Goal: Task Accomplishment & Management: Manage account settings

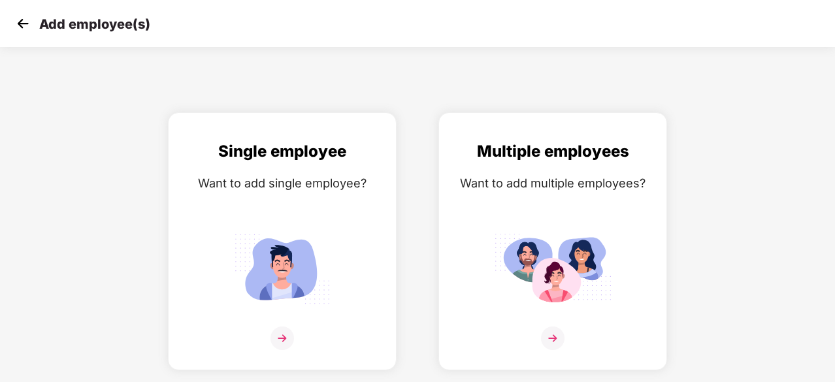
click at [30, 16] on img at bounding box center [23, 24] width 20 height 20
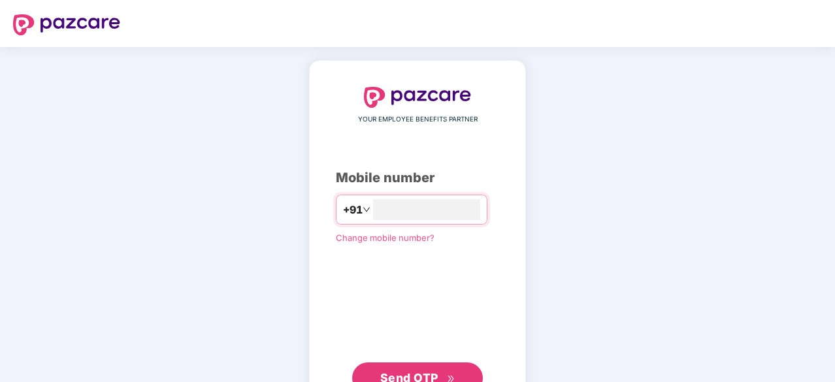
scroll to position [22, 0]
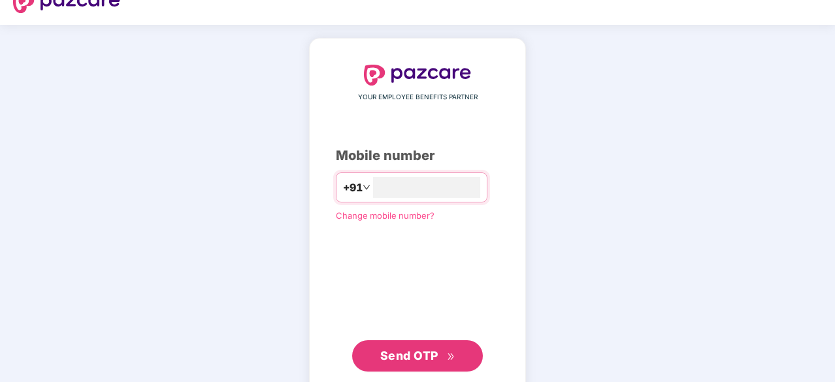
type input "**********"
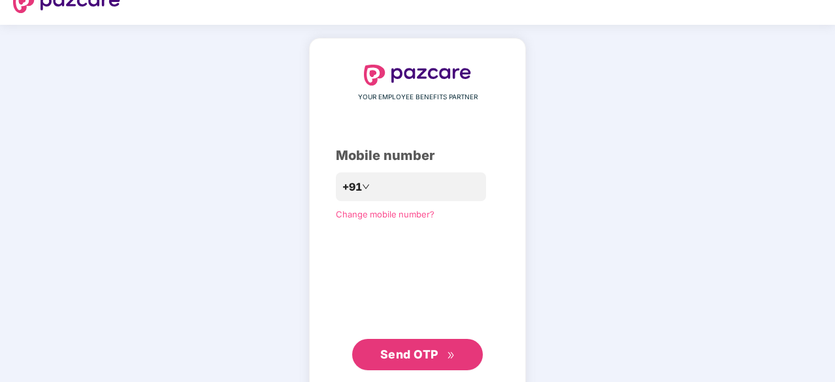
click at [447, 350] on span "Send OTP" at bounding box center [417, 354] width 75 height 18
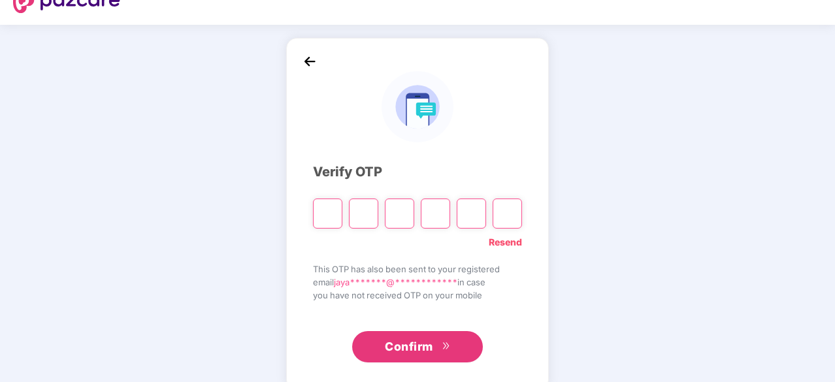
type input "*"
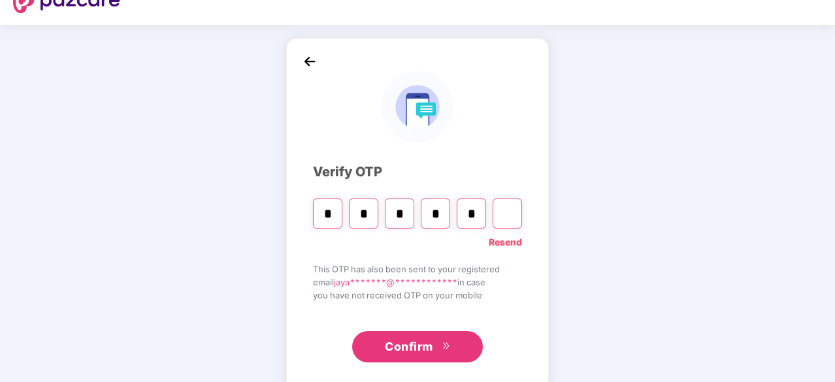
type input "*"
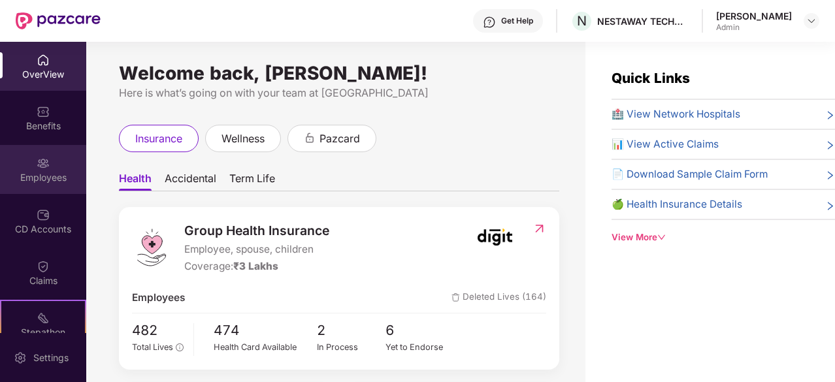
click at [38, 160] on img at bounding box center [43, 163] width 13 height 13
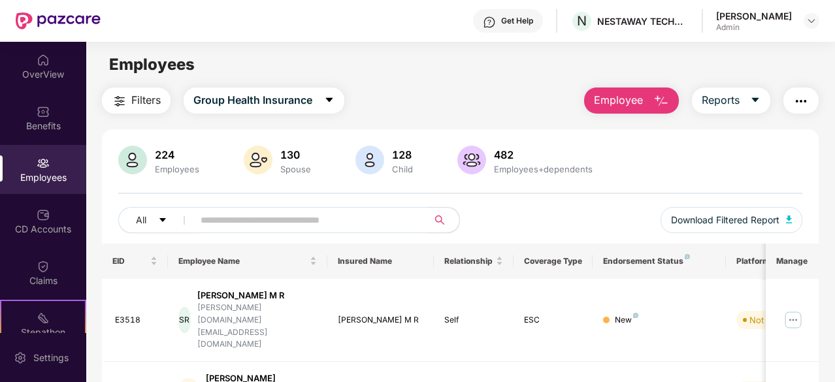
click at [227, 218] on input "text" at bounding box center [305, 220] width 210 height 20
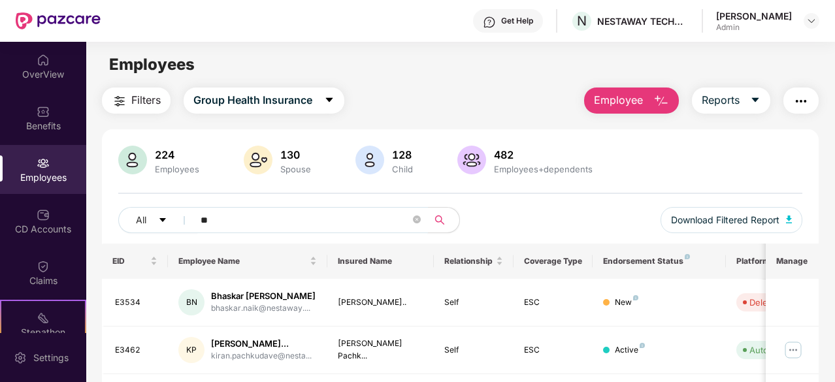
type input "*"
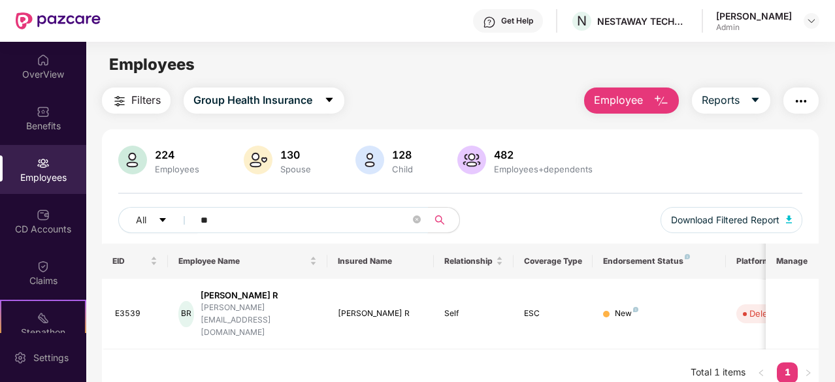
type input "*"
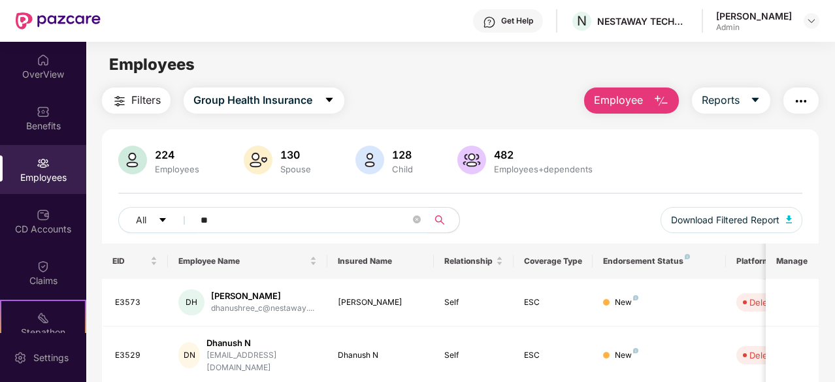
type input "*"
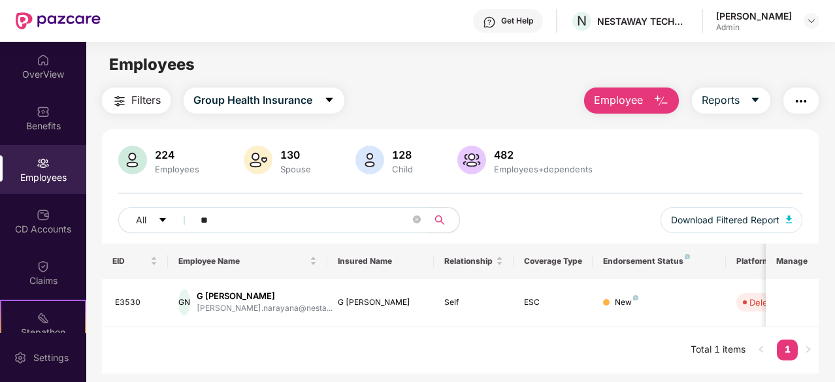
type input "*"
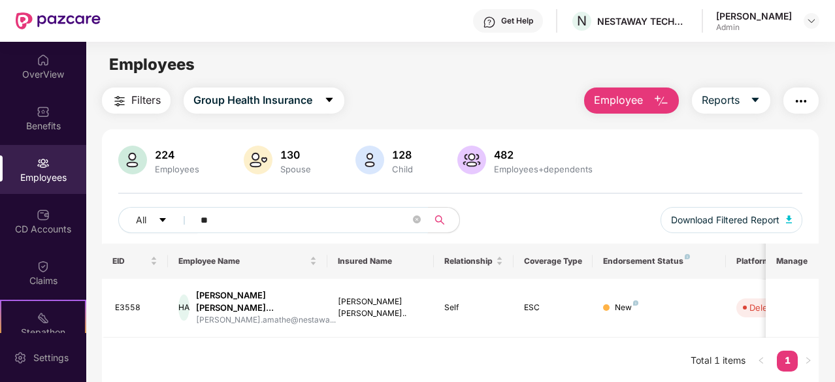
type input "*"
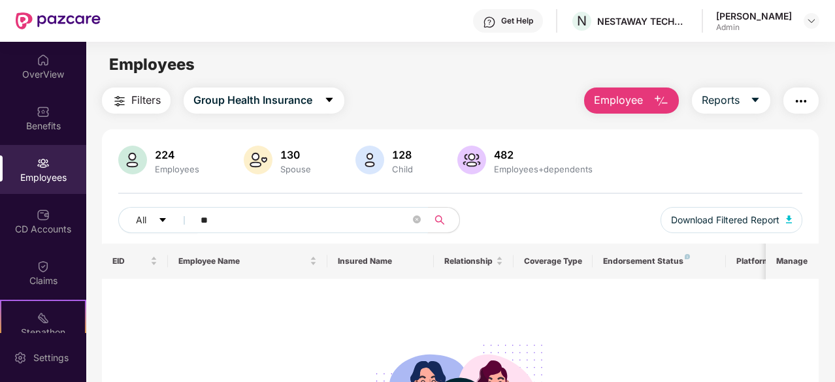
type input "*"
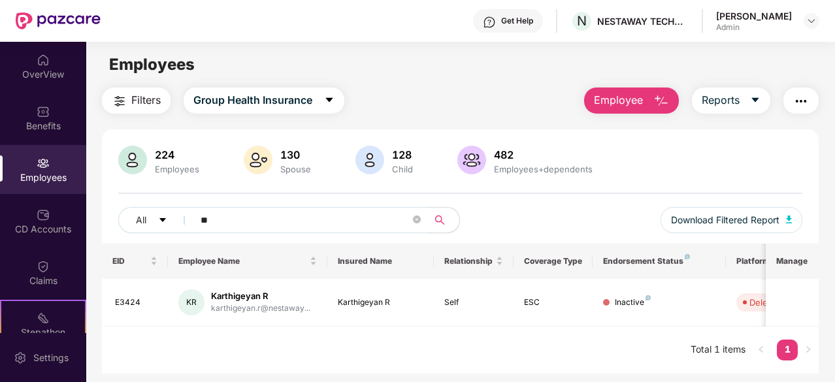
type input "*"
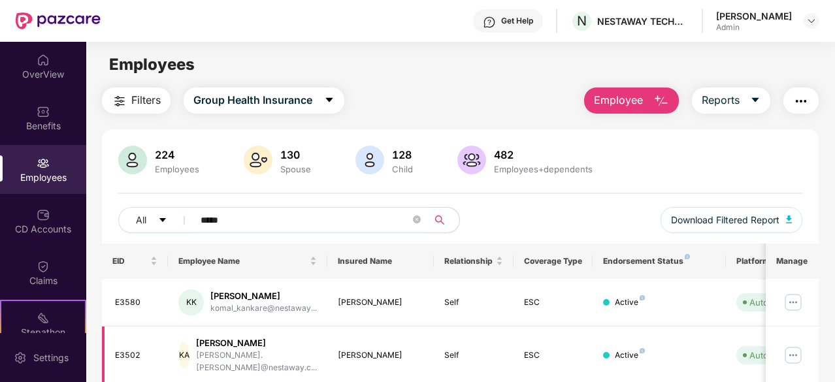
type input "*****"
click at [793, 349] on img at bounding box center [792, 355] width 21 height 21
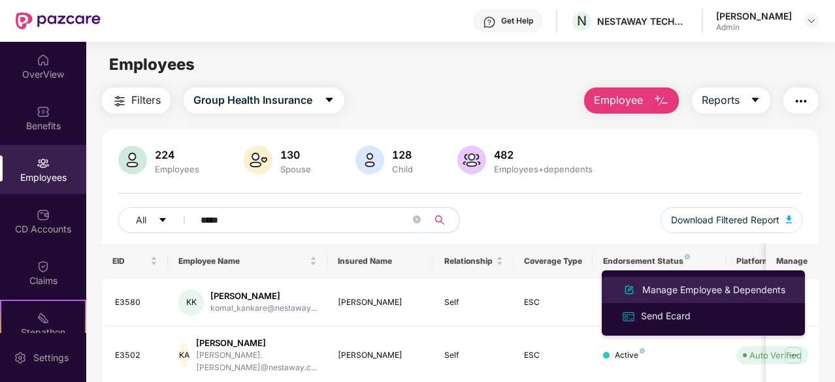
click at [720, 287] on div "Manage Employee & Dependents" at bounding box center [713, 290] width 148 height 14
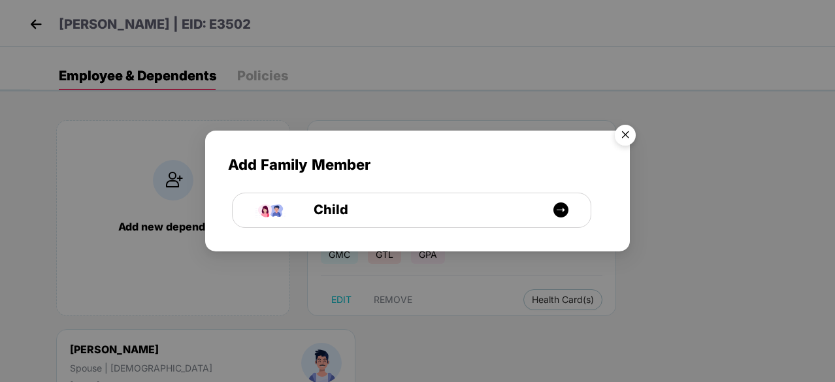
click at [622, 137] on img "Close" at bounding box center [625, 137] width 37 height 37
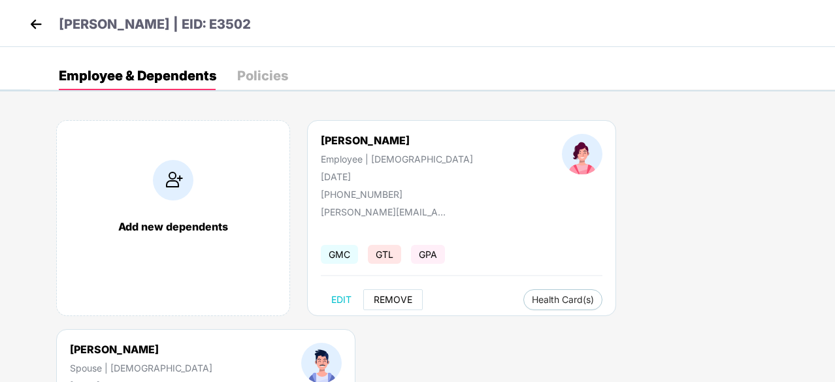
click at [388, 292] on button "REMOVE" at bounding box center [392, 299] width 59 height 21
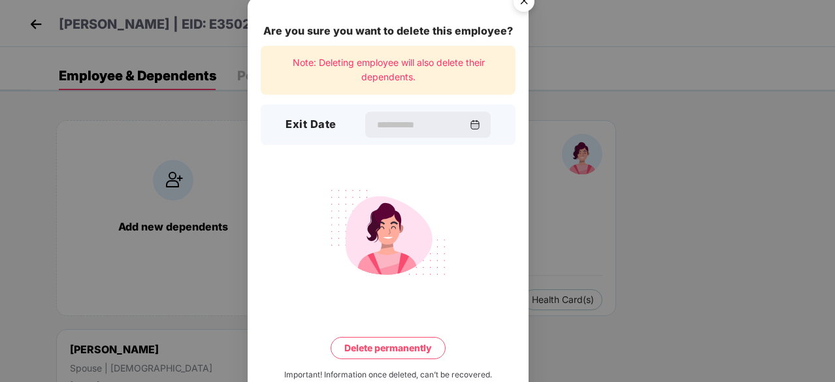
scroll to position [10, 0]
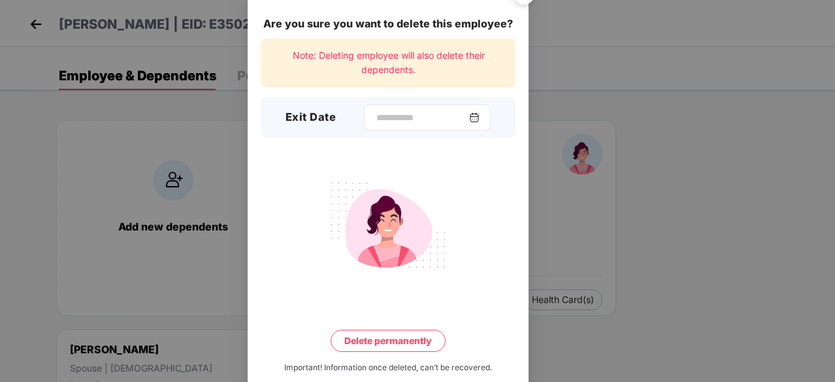
click at [478, 120] on img at bounding box center [474, 117] width 10 height 10
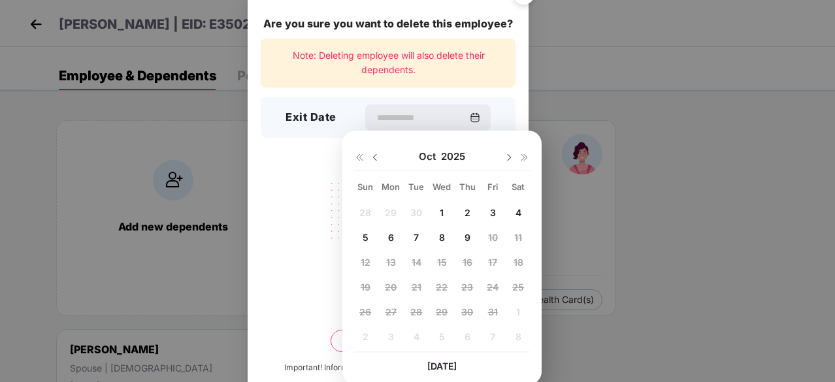
click at [377, 159] on img at bounding box center [375, 157] width 10 height 10
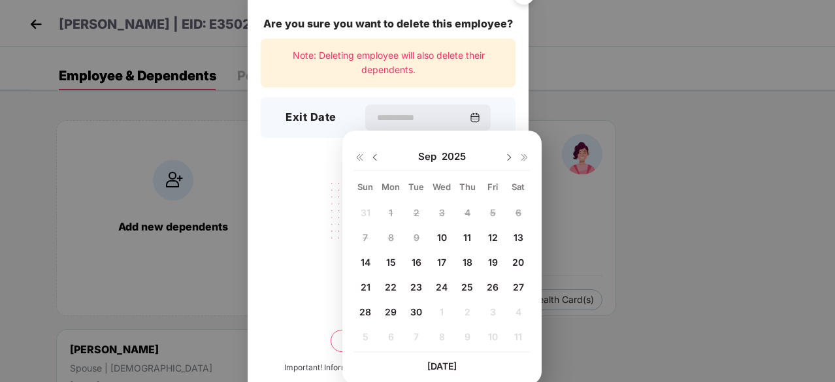
click at [374, 161] on img at bounding box center [375, 157] width 10 height 10
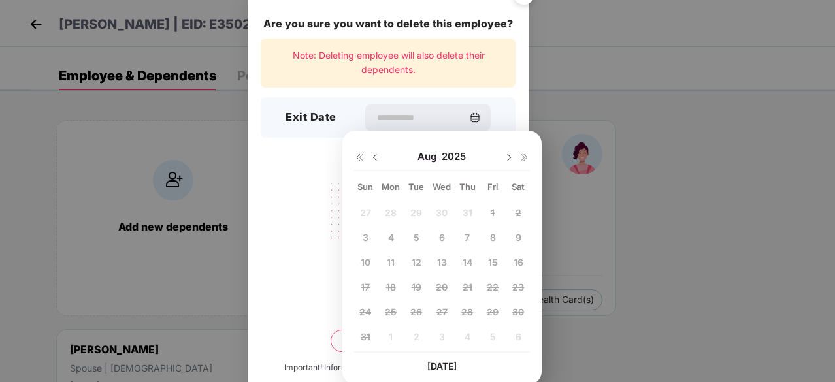
click at [507, 150] on div "[DATE]" at bounding box center [442, 157] width 176 height 26
click at [507, 153] on img at bounding box center [508, 157] width 10 height 10
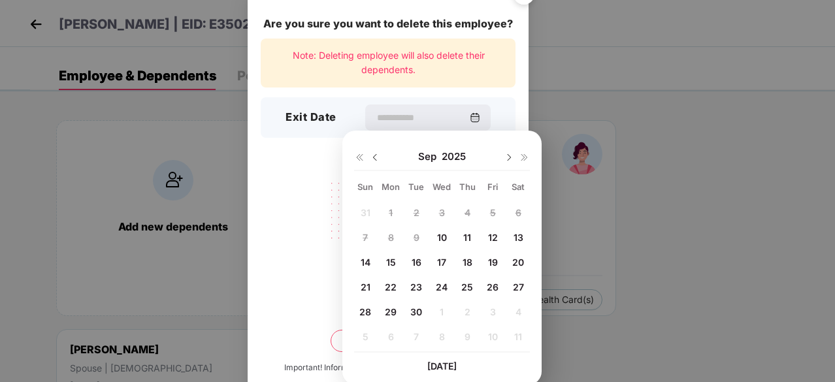
click at [440, 241] on span "10" at bounding box center [442, 237] width 10 height 11
type input "**********"
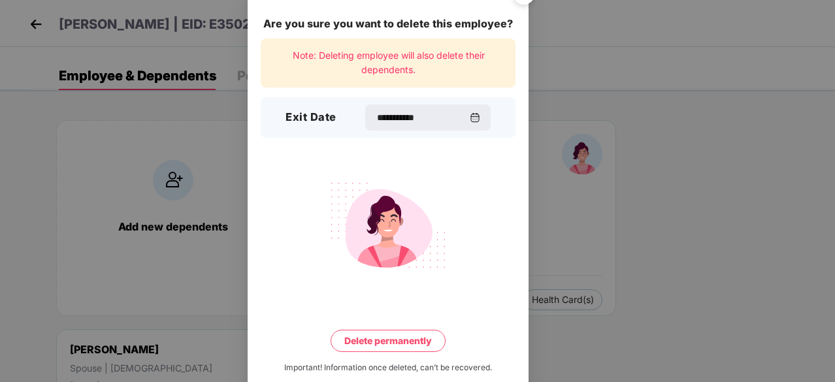
click at [392, 337] on button "Delete permanently" at bounding box center [387, 341] width 115 height 22
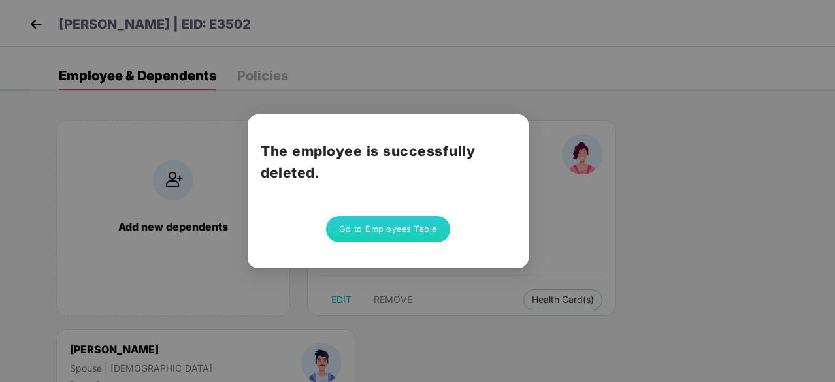
scroll to position [0, 0]
click at [379, 225] on button "Go to Employees Table" at bounding box center [388, 229] width 124 height 26
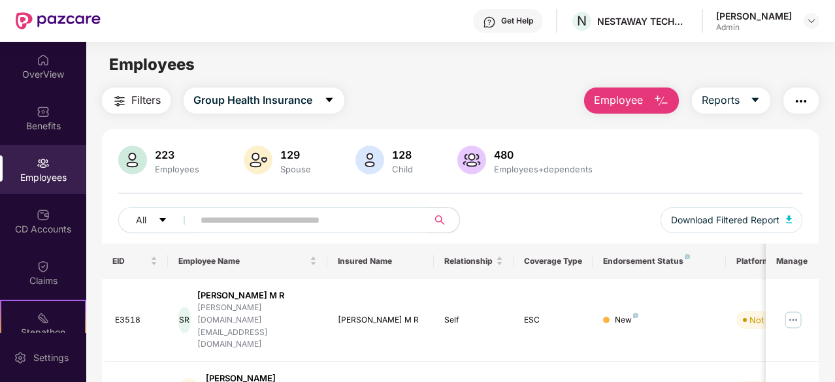
click at [249, 224] on input "text" at bounding box center [305, 220] width 210 height 20
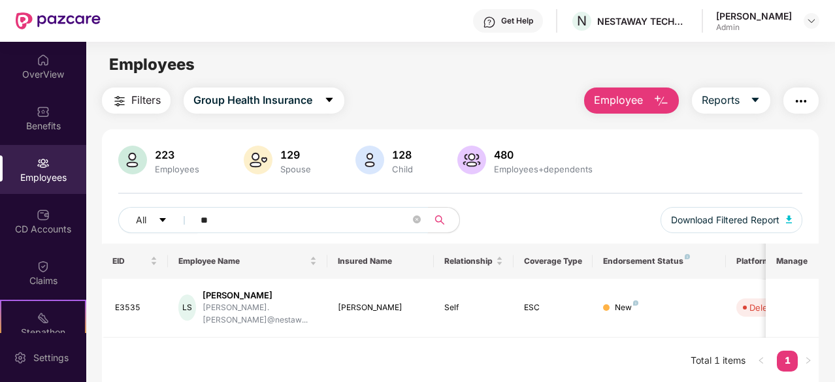
type input "*"
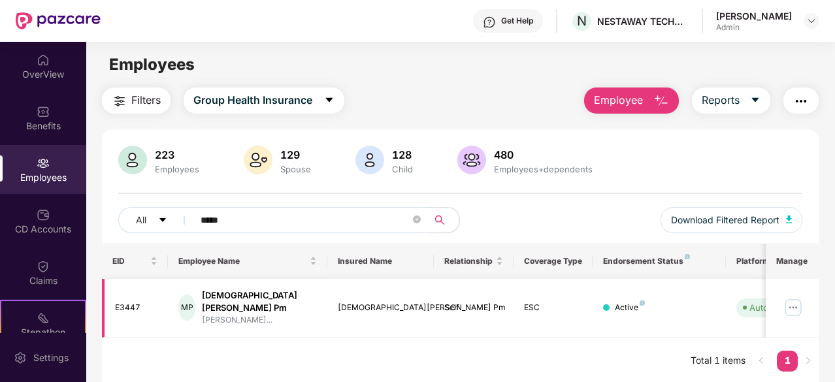
type input "*****"
click at [795, 304] on img at bounding box center [792, 307] width 21 height 21
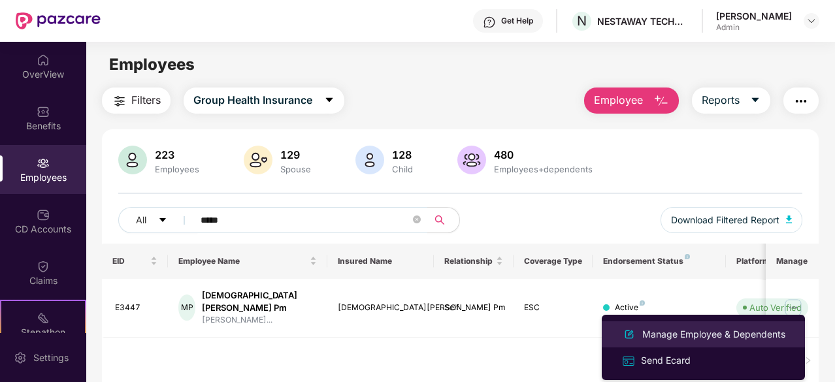
click at [667, 343] on li "Manage Employee & Dependents" at bounding box center [702, 334] width 203 height 26
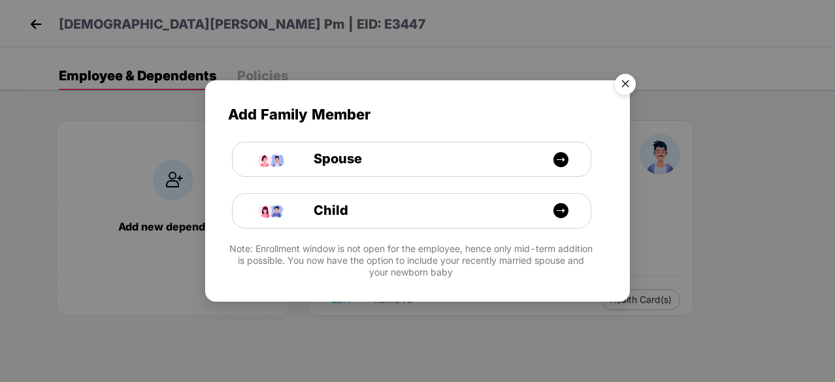
click at [626, 91] on img "Close" at bounding box center [625, 86] width 37 height 37
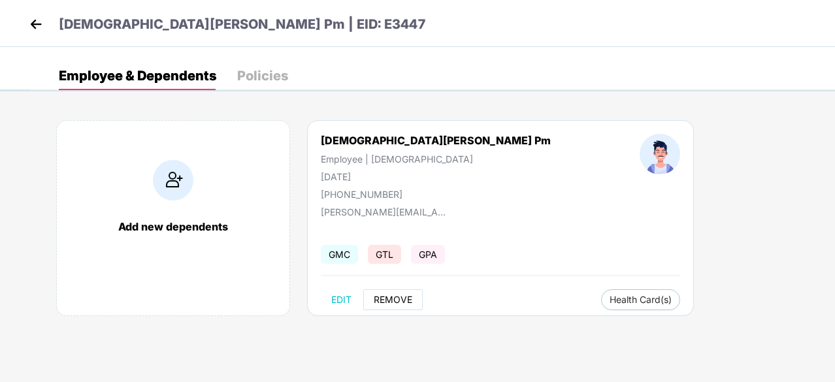
click at [391, 297] on span "REMOVE" at bounding box center [393, 300] width 39 height 10
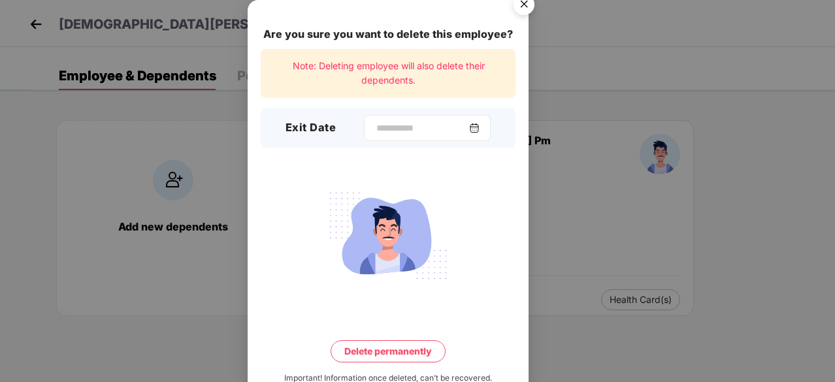
click at [381, 119] on div at bounding box center [427, 128] width 127 height 26
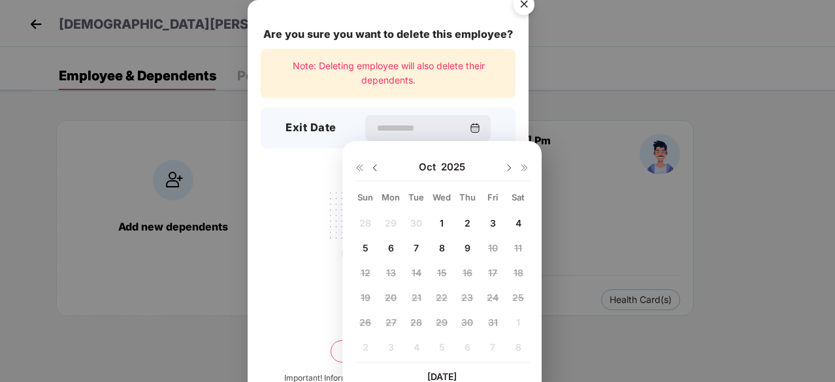
click at [372, 166] on img at bounding box center [375, 168] width 10 height 10
click at [446, 248] on span "10" at bounding box center [442, 247] width 10 height 11
type input "**********"
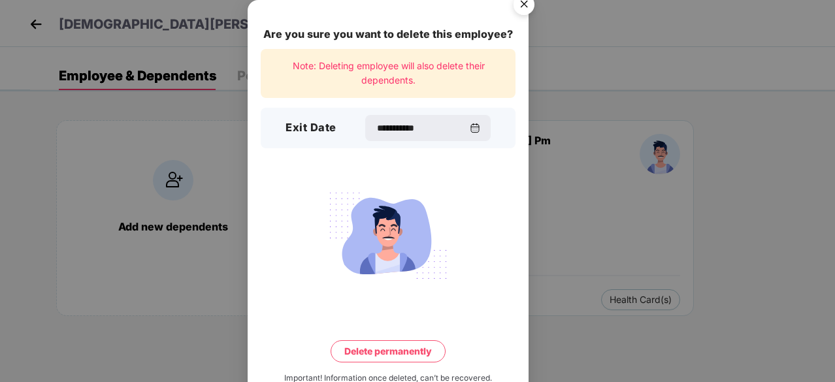
click at [390, 351] on button "Delete permanently" at bounding box center [387, 351] width 115 height 22
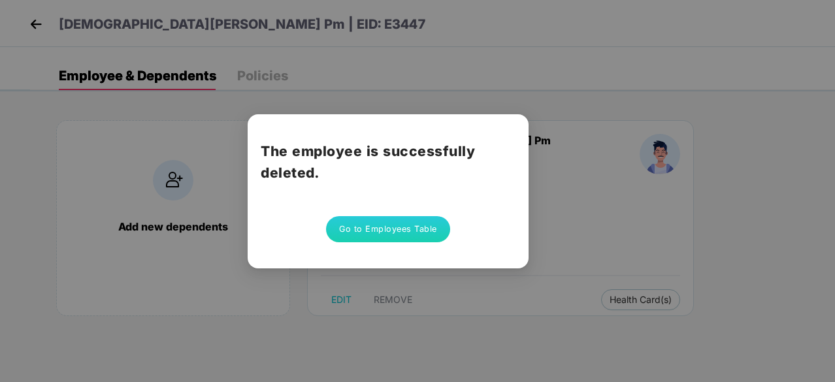
click at [355, 239] on button "Go to Employees Table" at bounding box center [388, 229] width 124 height 26
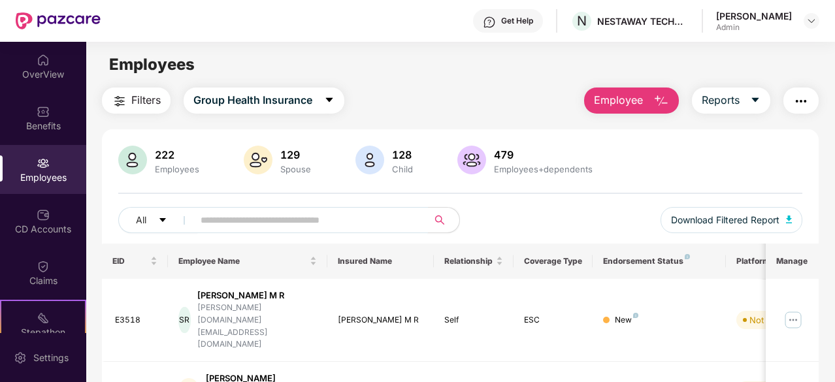
click at [242, 220] on input "text" at bounding box center [305, 220] width 210 height 20
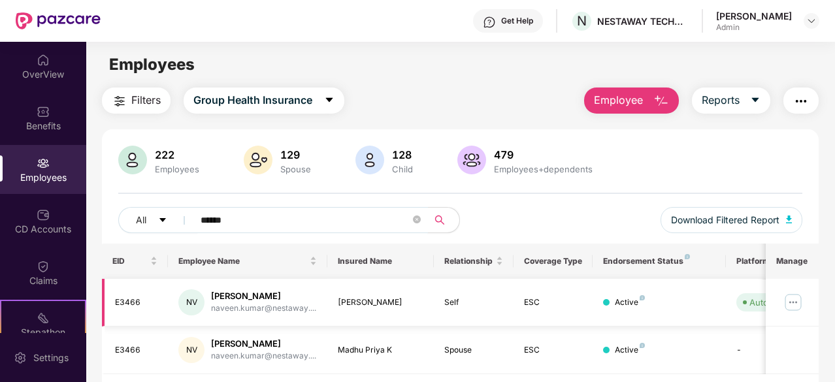
type input "******"
click at [793, 298] on img at bounding box center [792, 302] width 21 height 21
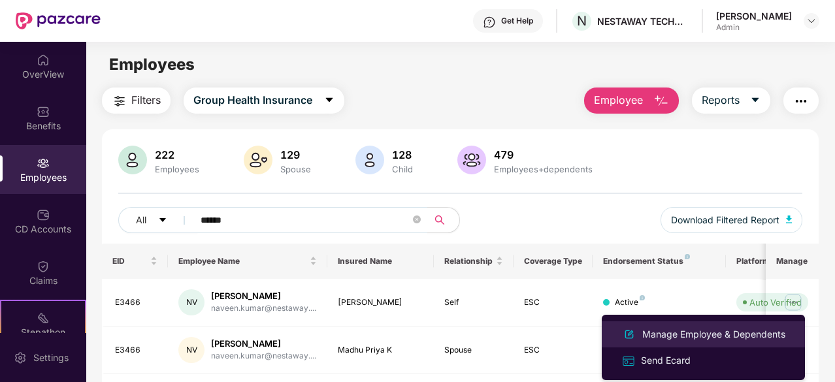
click at [660, 328] on div "Manage Employee & Dependents" at bounding box center [713, 334] width 148 height 14
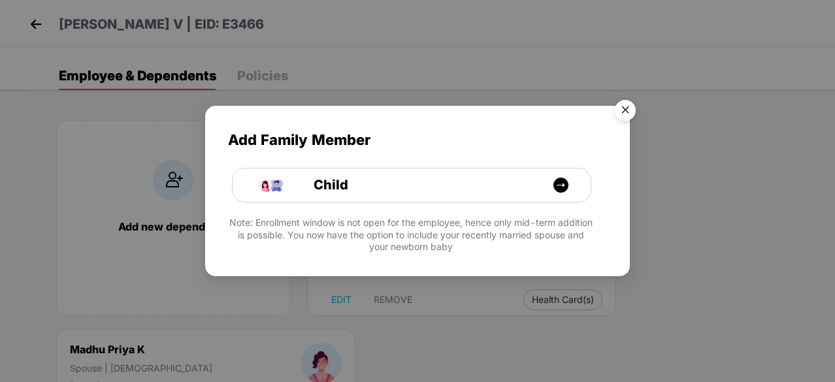
click at [628, 100] on img "Close" at bounding box center [625, 112] width 37 height 37
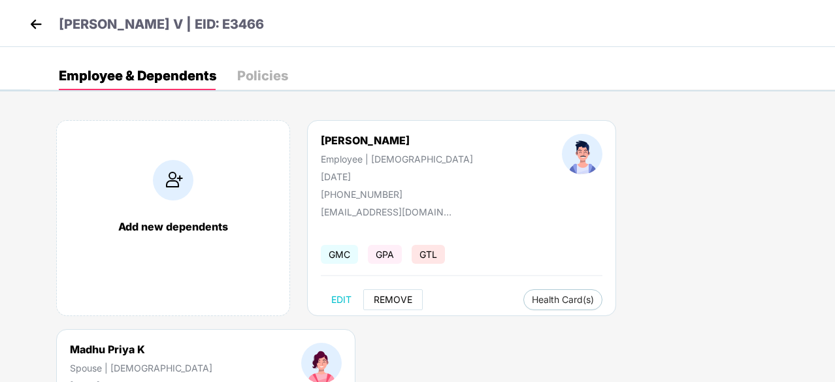
click at [389, 306] on button "REMOVE" at bounding box center [392, 299] width 59 height 21
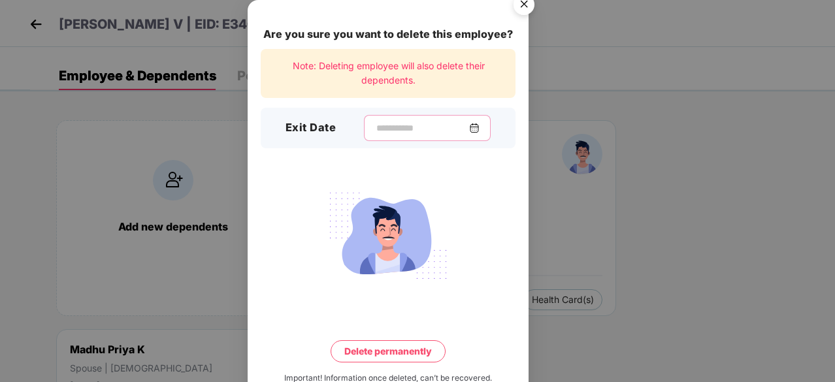
click at [415, 128] on input at bounding box center [422, 128] width 94 height 14
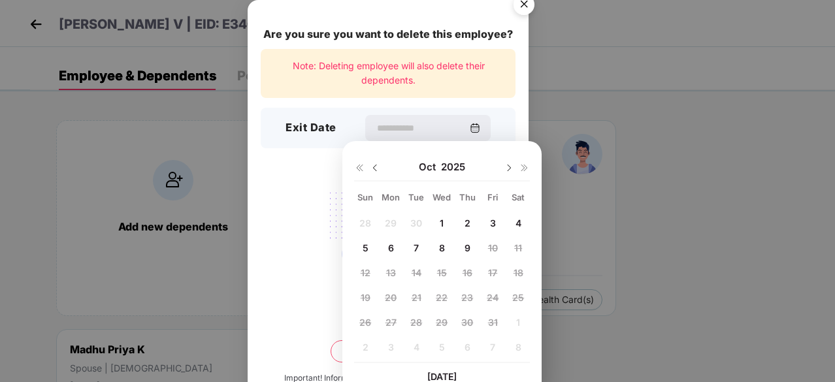
click at [376, 165] on img at bounding box center [375, 168] width 10 height 10
click at [445, 249] on span "10" at bounding box center [442, 247] width 10 height 11
type input "**********"
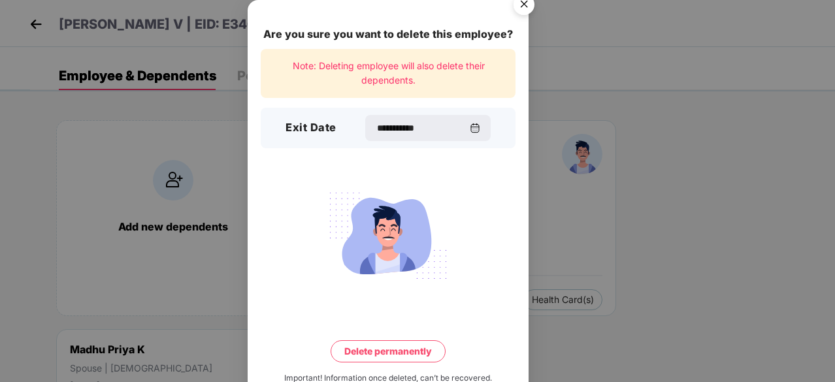
click at [377, 352] on button "Delete permanently" at bounding box center [387, 351] width 115 height 22
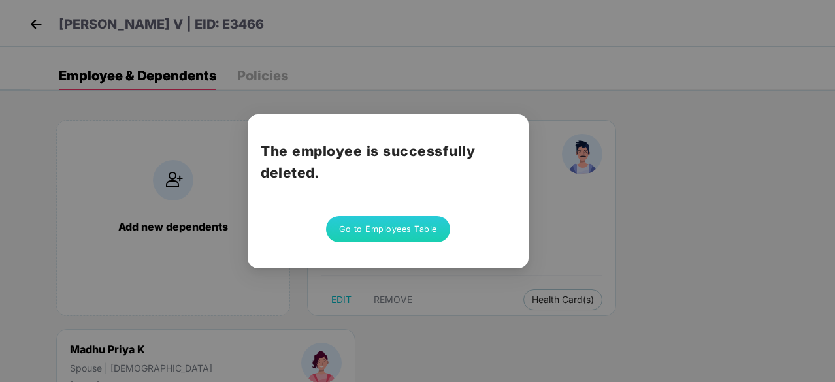
click at [387, 231] on button "Go to Employees Table" at bounding box center [388, 229] width 124 height 26
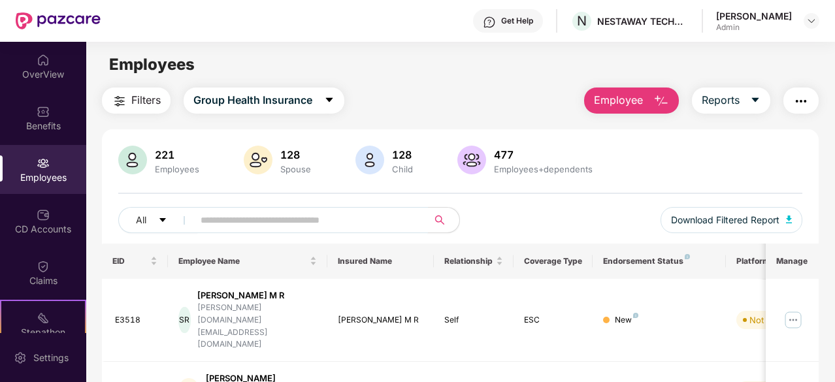
click at [251, 227] on input "text" at bounding box center [305, 220] width 210 height 20
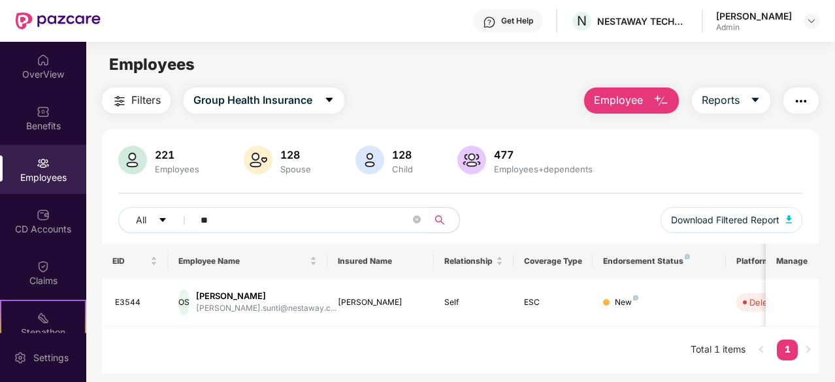
type input "*"
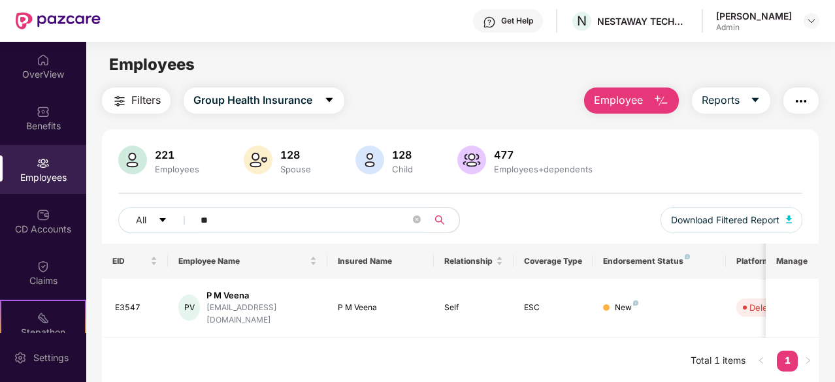
type input "*"
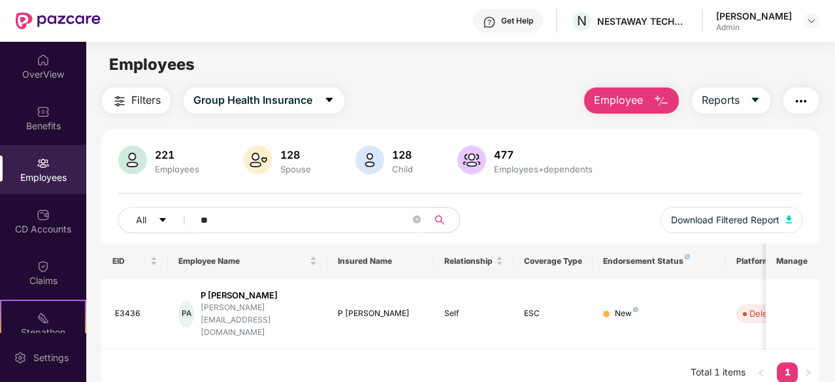
type input "*"
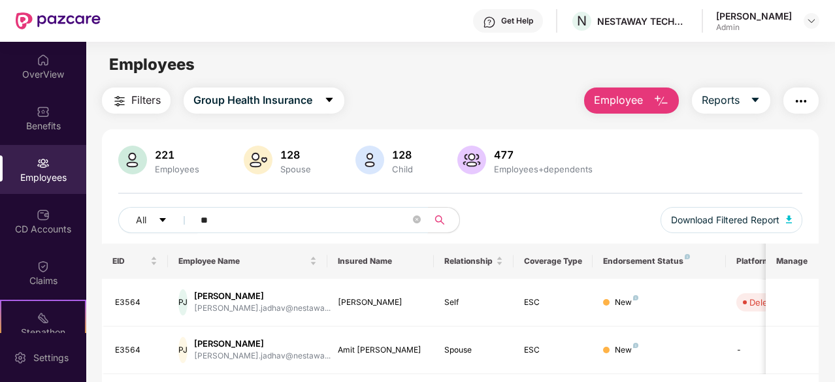
type input "*"
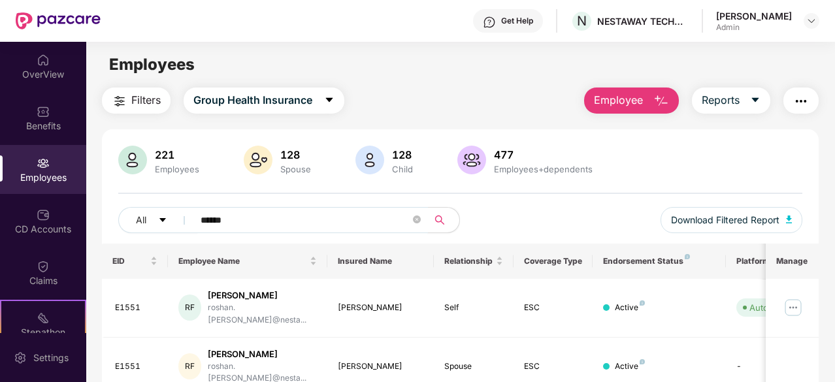
scroll to position [85, 0]
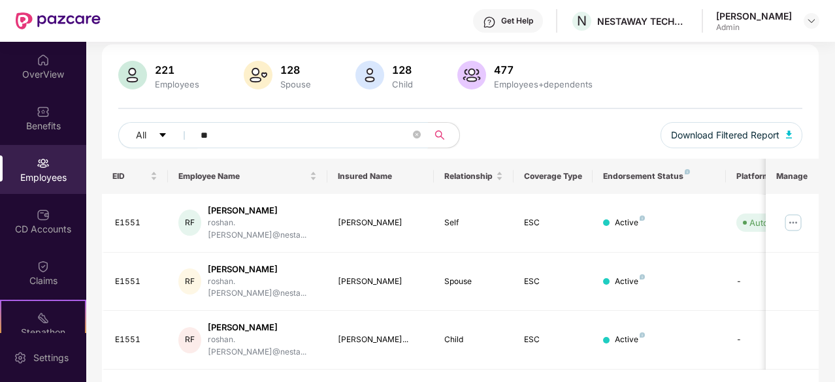
type input "*"
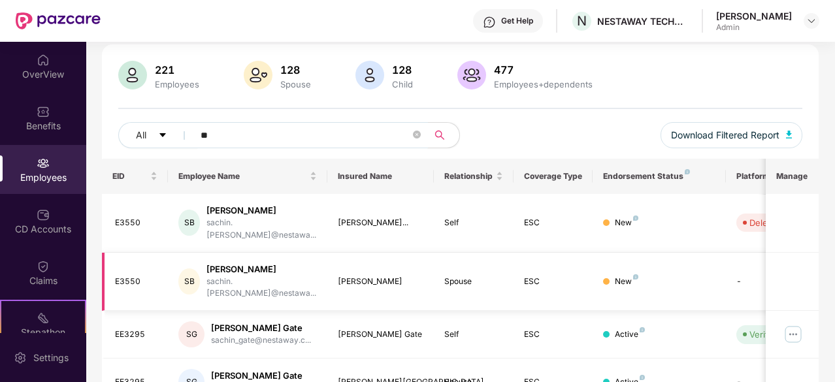
type input "*"
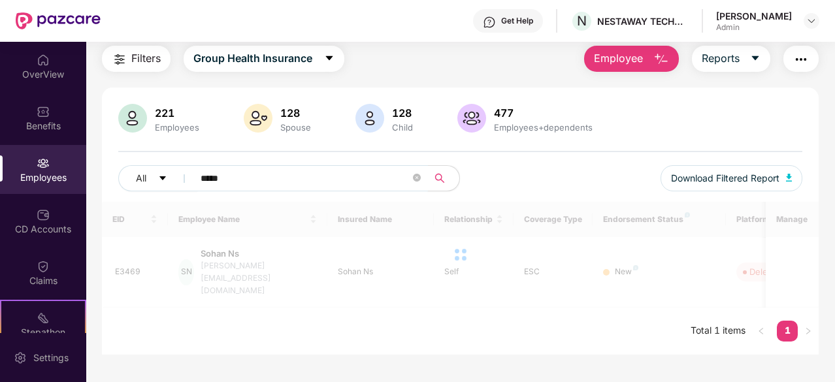
scroll to position [42, 0]
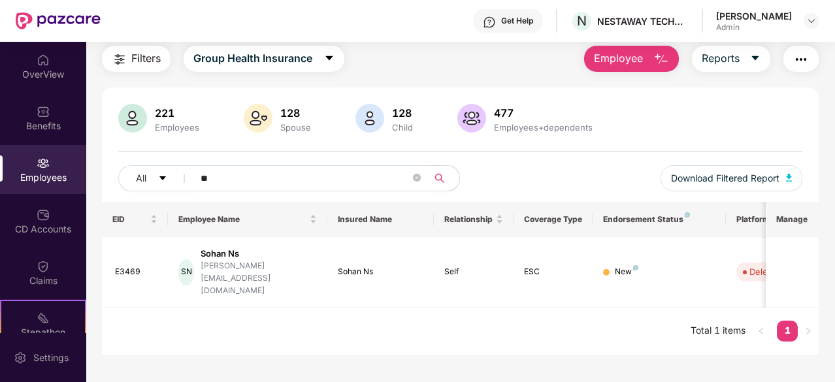
type input "*"
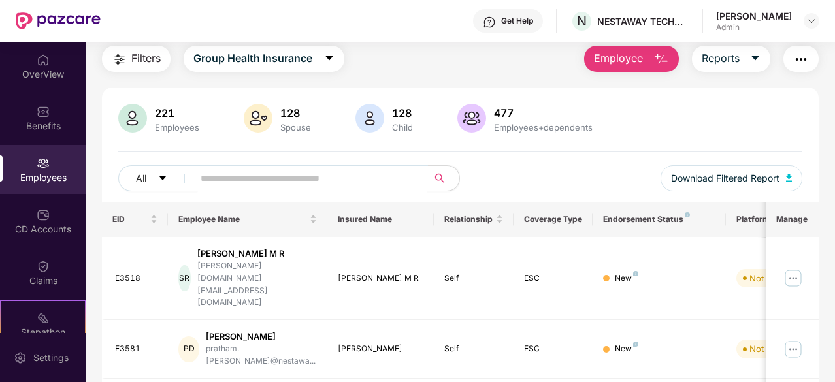
scroll to position [85, 0]
